Goal: Information Seeking & Learning: Understand process/instructions

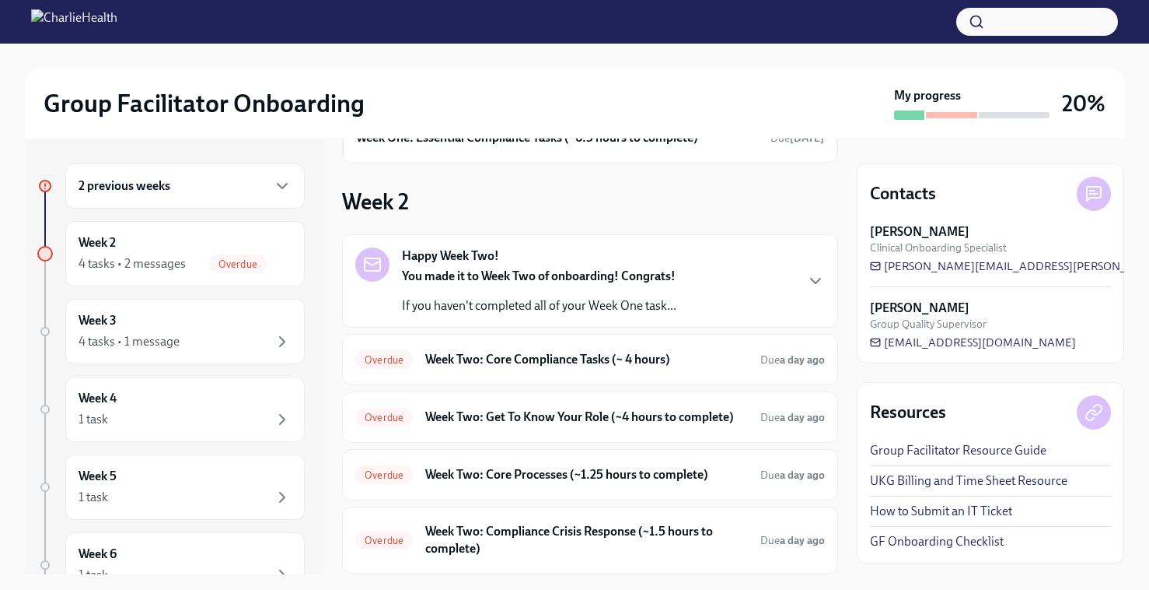
scroll to position [165, 0]
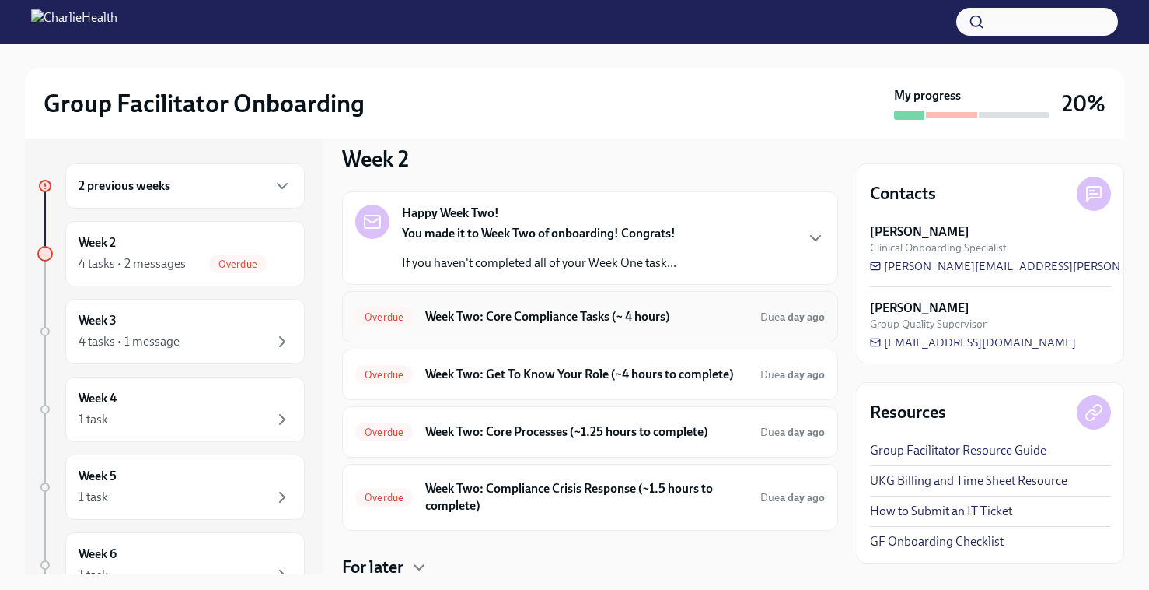
click at [575, 313] on h6 "Week Two: Core Compliance Tasks (~ 4 hours)" at bounding box center [586, 316] width 323 height 17
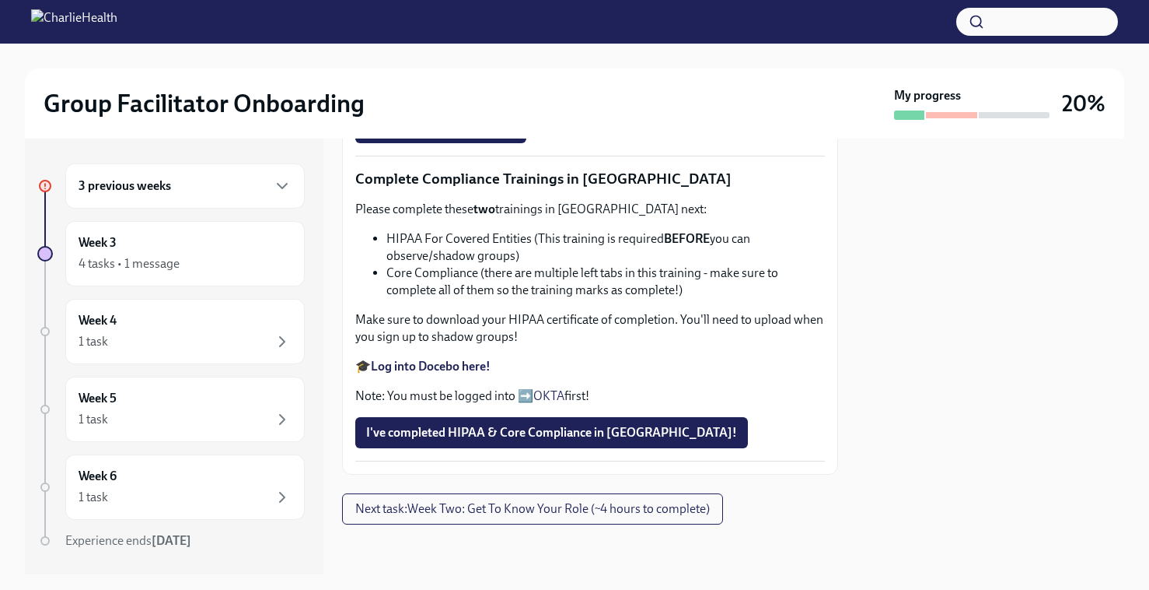
scroll to position [914, 0]
click at [555, 432] on span "I've completed HIPAA & Core Compliance in [GEOGRAPHIC_DATA]!" at bounding box center [551, 433] width 371 height 16
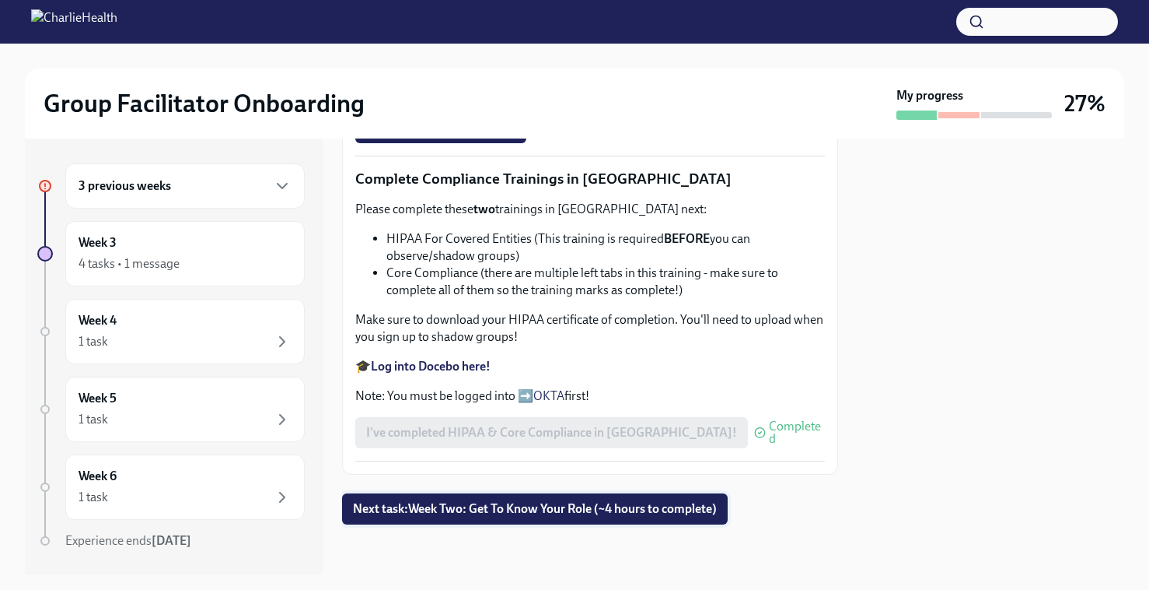
click at [569, 510] on span "Next task : Week Two: Get To Know Your Role (~4 hours to complete)" at bounding box center [535, 509] width 364 height 16
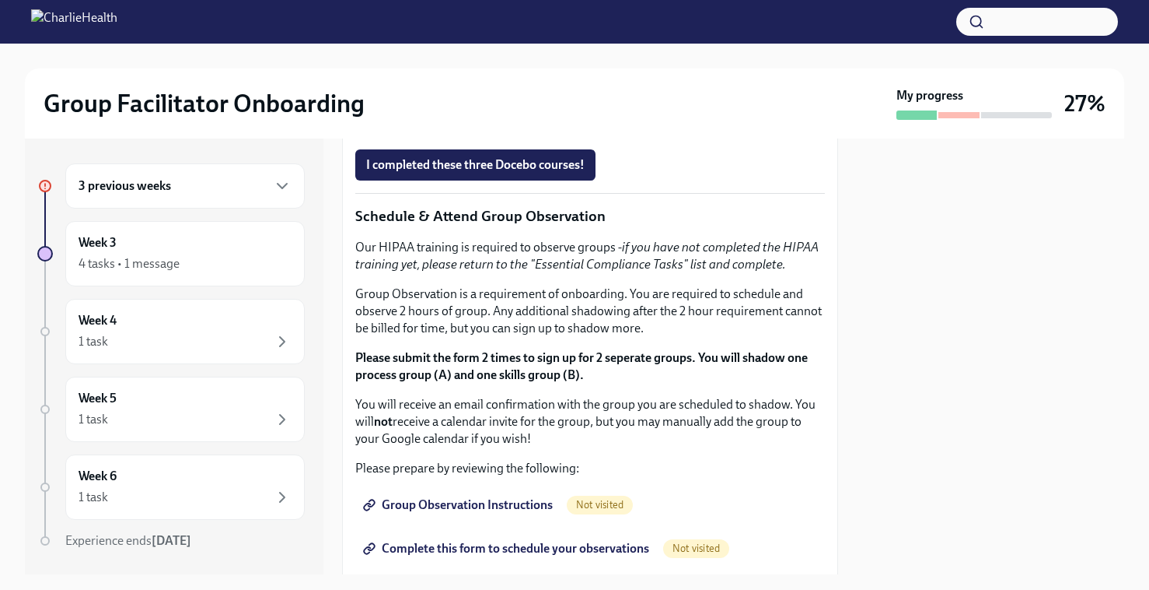
scroll to position [813, 0]
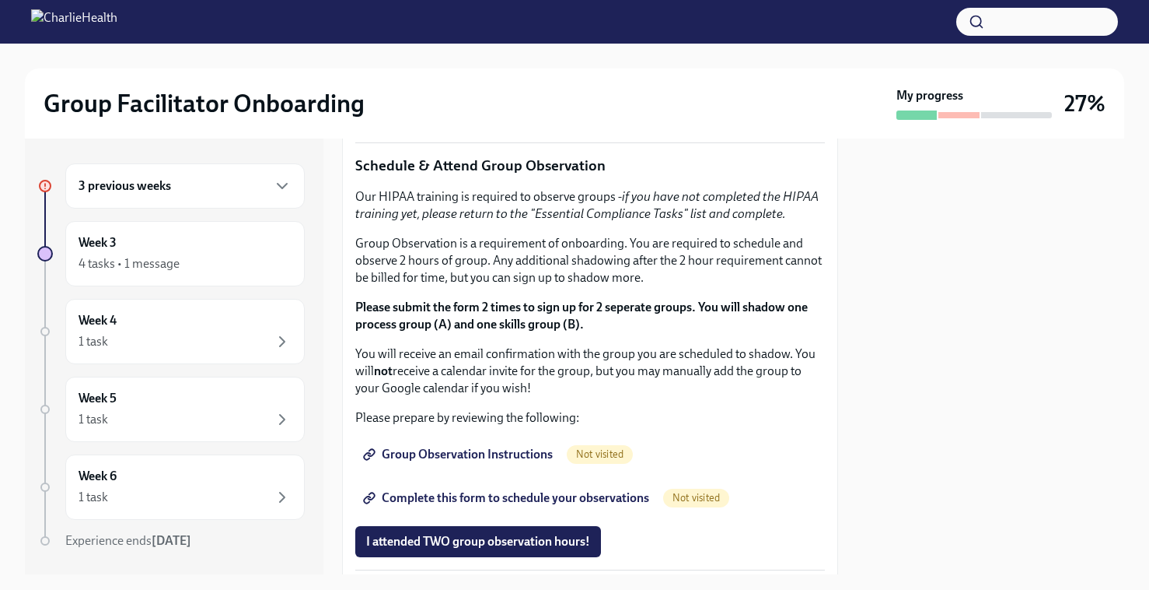
click at [504, 55] on strong "Click here to access your Docebo!" at bounding box center [460, 47] width 178 height 15
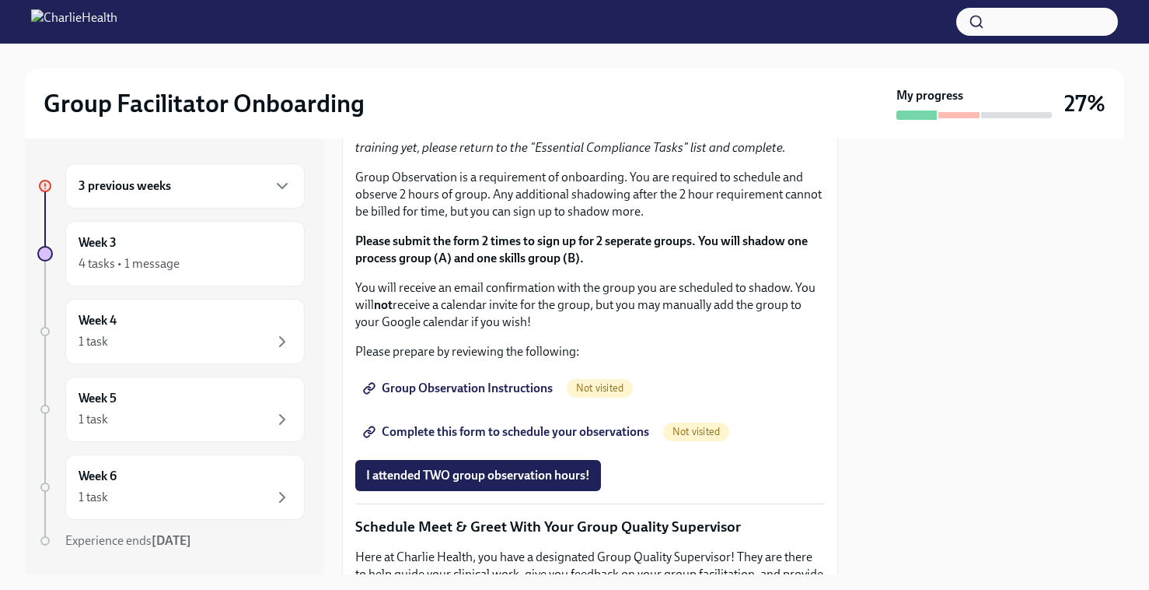
scroll to position [872, 0]
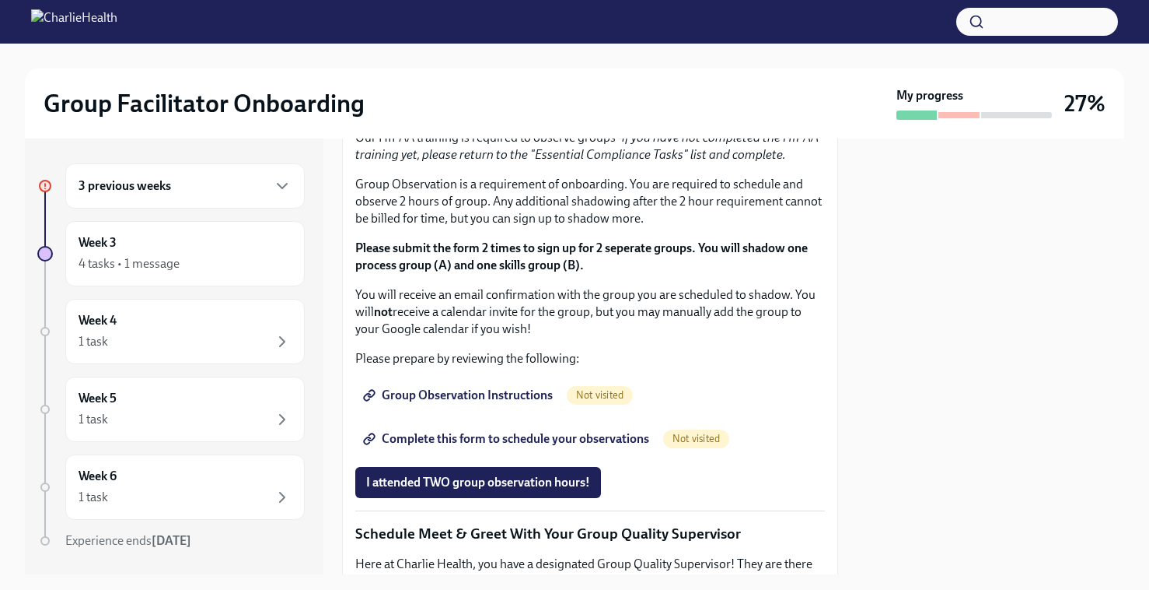
drag, startPoint x: 578, startPoint y: 277, endPoint x: 383, endPoint y: 273, distance: 194.5
copy li "IOP Overview, Curriculum & Roles"
